Goal: Information Seeking & Learning: Learn about a topic

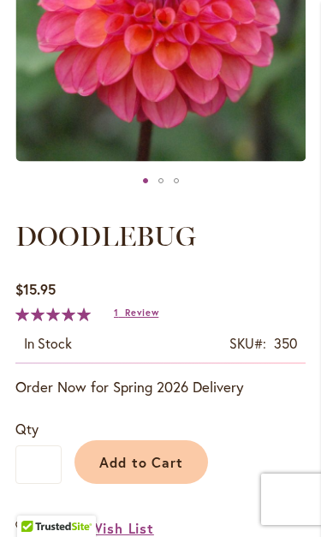
click at [145, 317] on span "Review" at bounding box center [141, 313] width 33 height 12
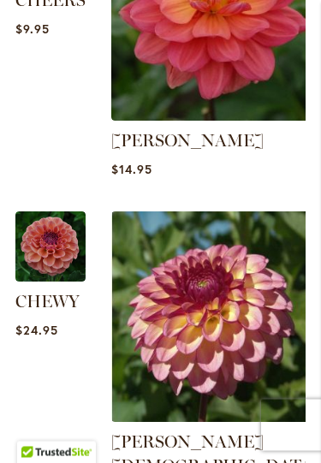
scroll to position [1788, 0]
click at [265, 211] on img at bounding box center [216, 316] width 211 height 211
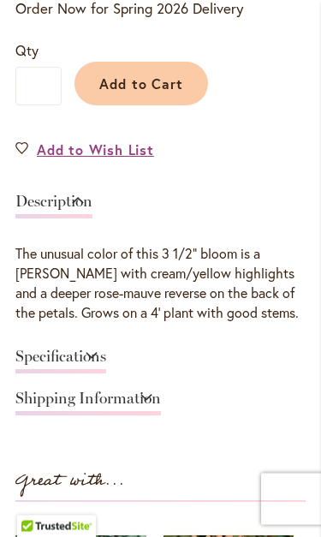
scroll to position [836, 0]
click at [106, 348] on link "Specifications" at bounding box center [60, 360] width 91 height 25
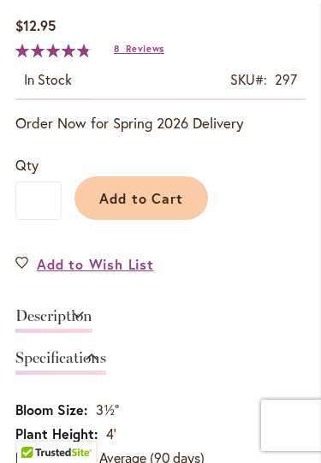
scroll to position [719, 0]
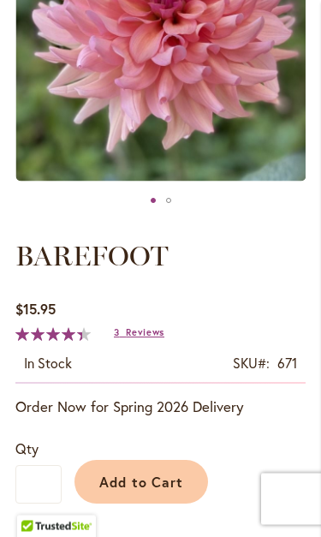
scroll to position [380, 0]
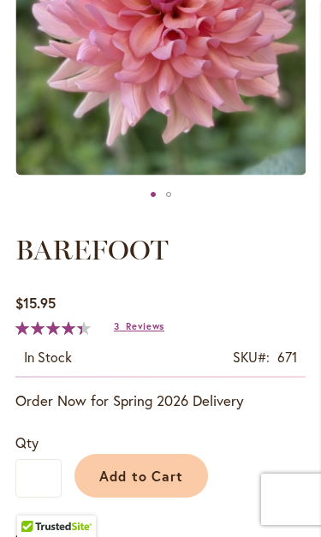
click at [152, 330] on span "Reviews" at bounding box center [145, 326] width 39 height 12
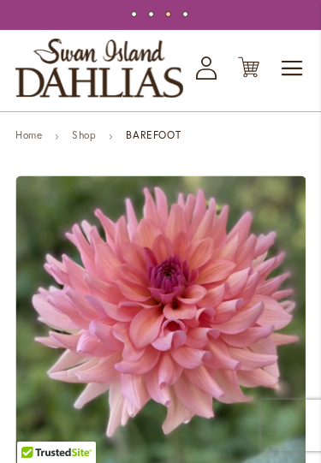
scroll to position [88, 0]
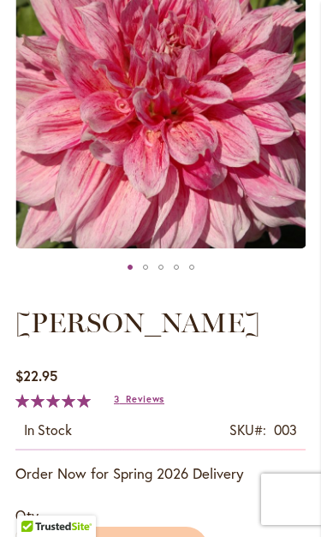
scroll to position [314, 0]
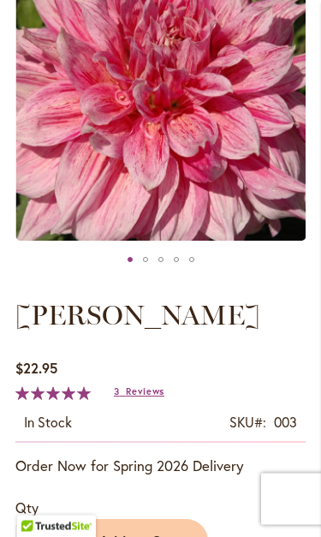
click at [147, 396] on span "Reviews" at bounding box center [145, 392] width 39 height 12
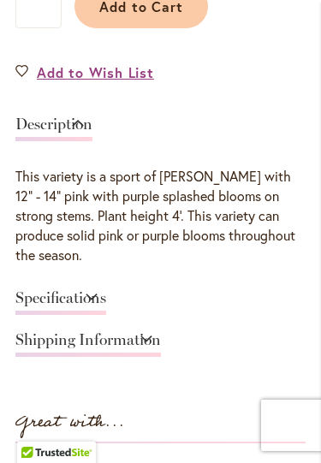
scroll to position [848, 0]
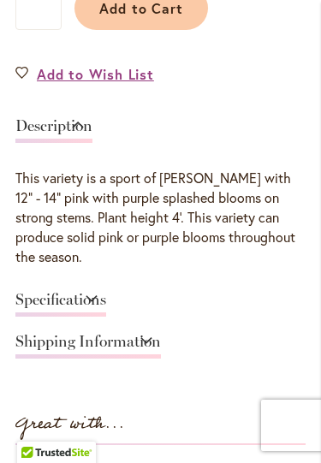
click at [106, 292] on link "Specifications" at bounding box center [60, 304] width 91 height 25
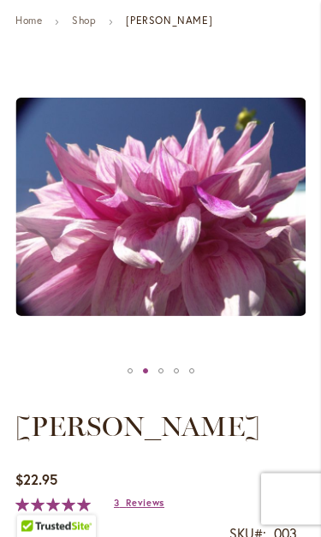
scroll to position [206, 0]
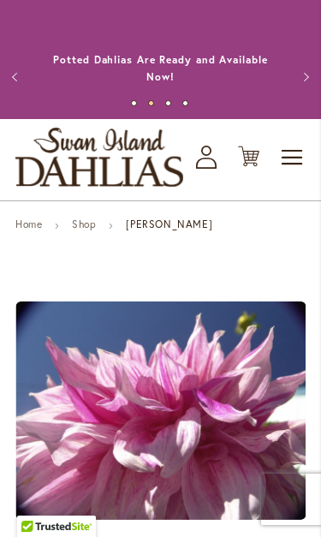
scroll to position [206, 0]
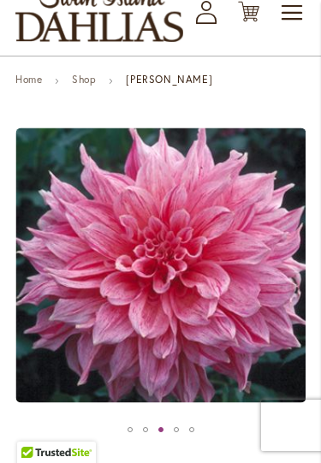
scroll to position [142, 0]
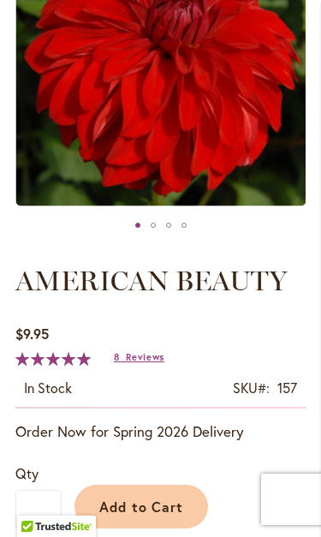
click at [149, 359] on span "Reviews" at bounding box center [145, 357] width 39 height 12
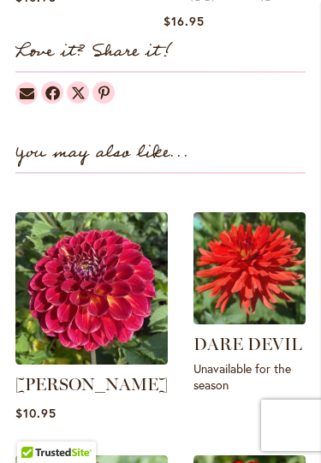
scroll to position [1498, 0]
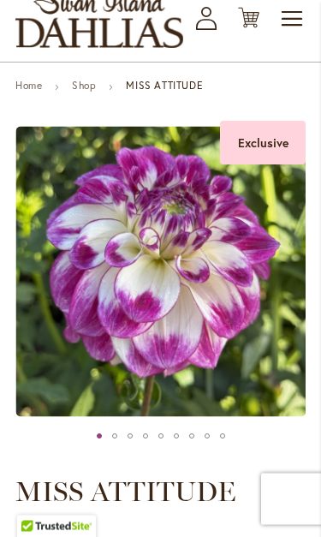
scroll to position [139, 0]
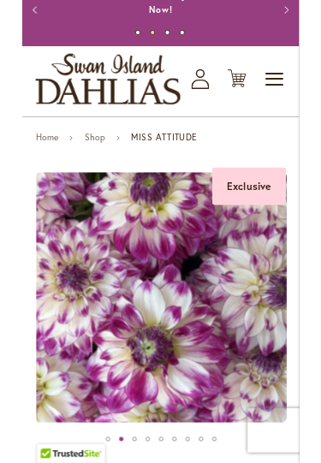
scroll to position [66, 0]
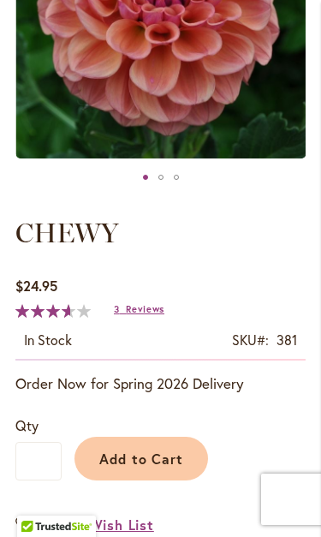
click at [139, 313] on span "Reviews" at bounding box center [145, 309] width 39 height 12
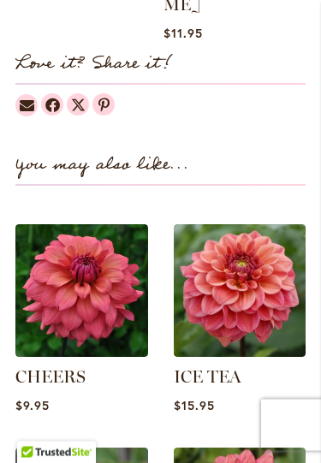
scroll to position [1537, 0]
click at [89, 250] on img at bounding box center [81, 290] width 133 height 133
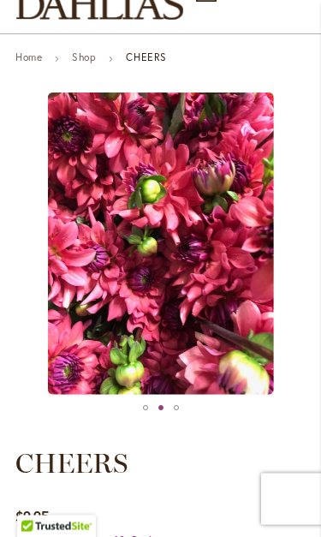
scroll to position [168, 0]
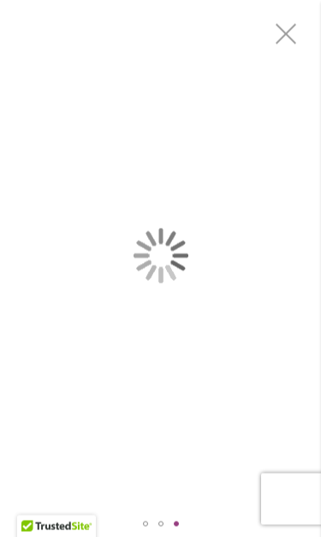
scroll to position [0, 0]
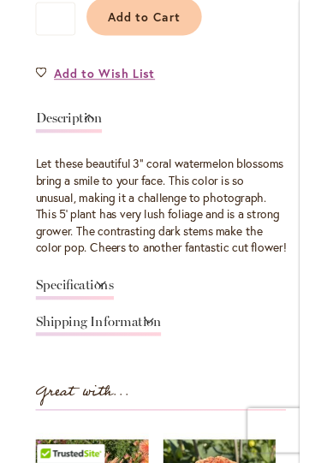
scroll to position [835, 0]
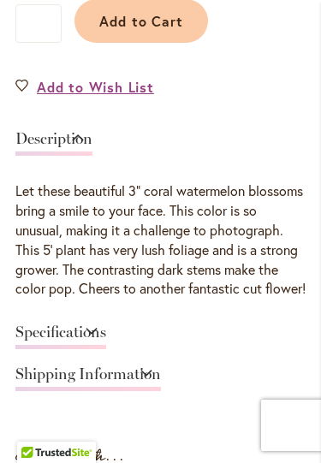
click at [106, 347] on link "Specifications" at bounding box center [60, 337] width 91 height 25
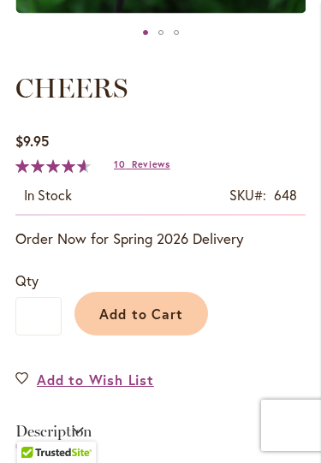
scroll to position [540, 0]
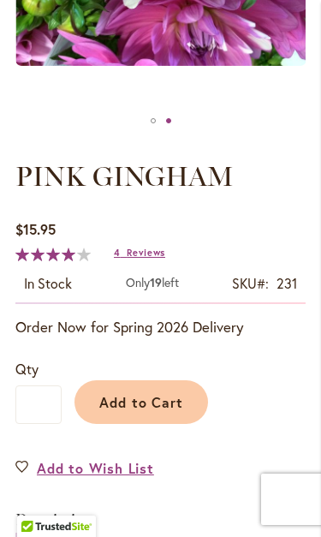
click at [152, 257] on span "Reviews" at bounding box center [146, 253] width 39 height 12
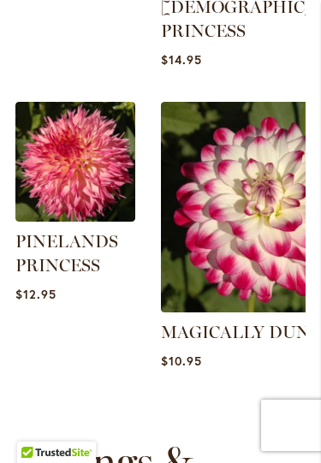
scroll to position [1998, 0]
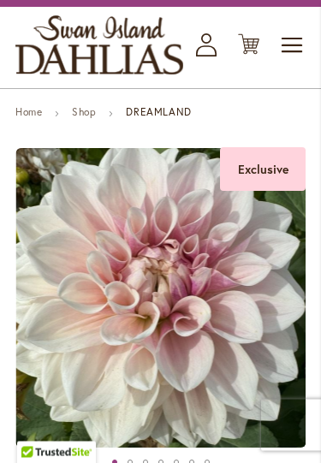
scroll to position [107, 0]
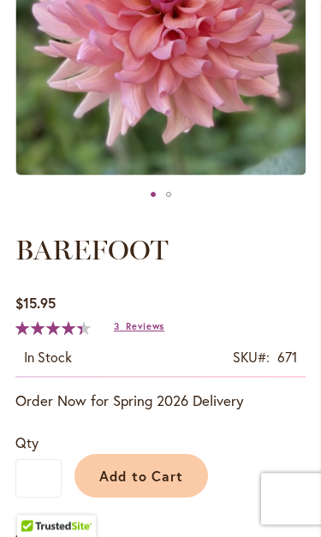
click at [149, 331] on span "Reviews" at bounding box center [145, 327] width 39 height 12
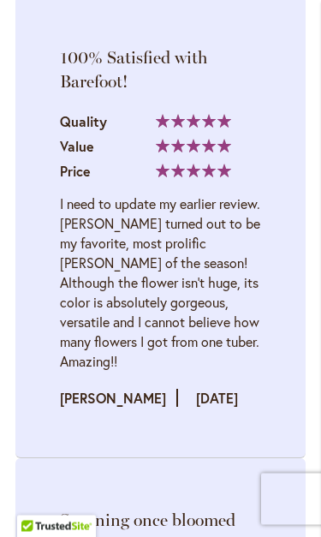
scroll to position [2425, 0]
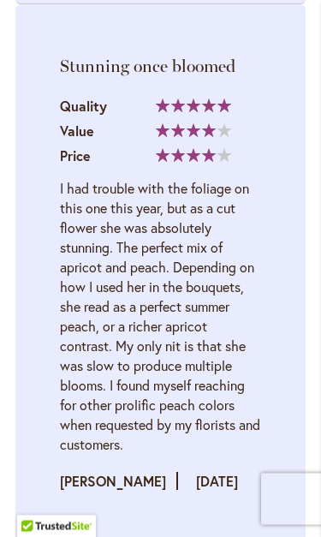
click at [209, 210] on div "I had trouble with the foliage on this one this year, but as a cut flower she w…" at bounding box center [160, 317] width 201 height 276
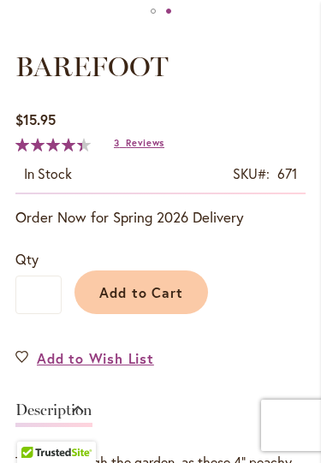
scroll to position [556, 0]
